Goal: Task Accomplishment & Management: Manage account settings

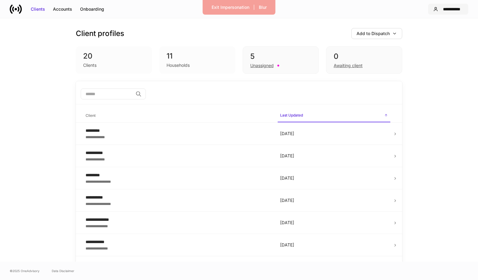
click at [452, 8] on div "**********" at bounding box center [452, 9] width 23 height 6
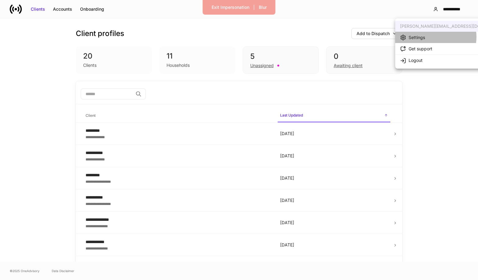
click at [436, 37] on li "Settings" at bounding box center [454, 37] width 118 height 11
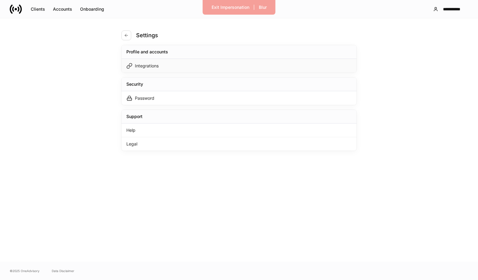
click at [226, 66] on div "Integrations" at bounding box center [239, 66] width 235 height 14
